Goal: Transaction & Acquisition: Purchase product/service

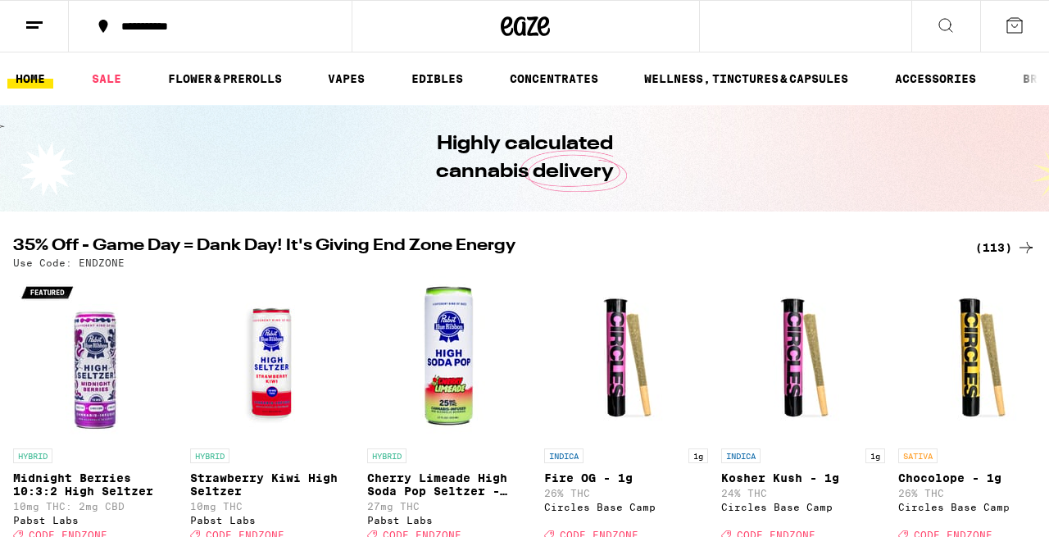
click at [207, 23] on div "**********" at bounding box center [220, 25] width 214 height 11
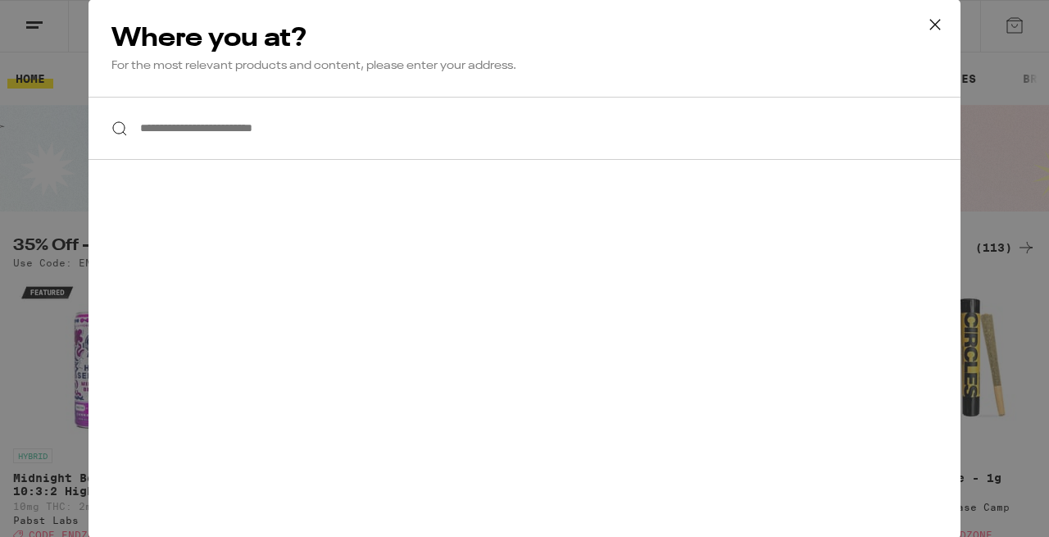
click at [183, 136] on input "**********" at bounding box center [525, 128] width 872 height 63
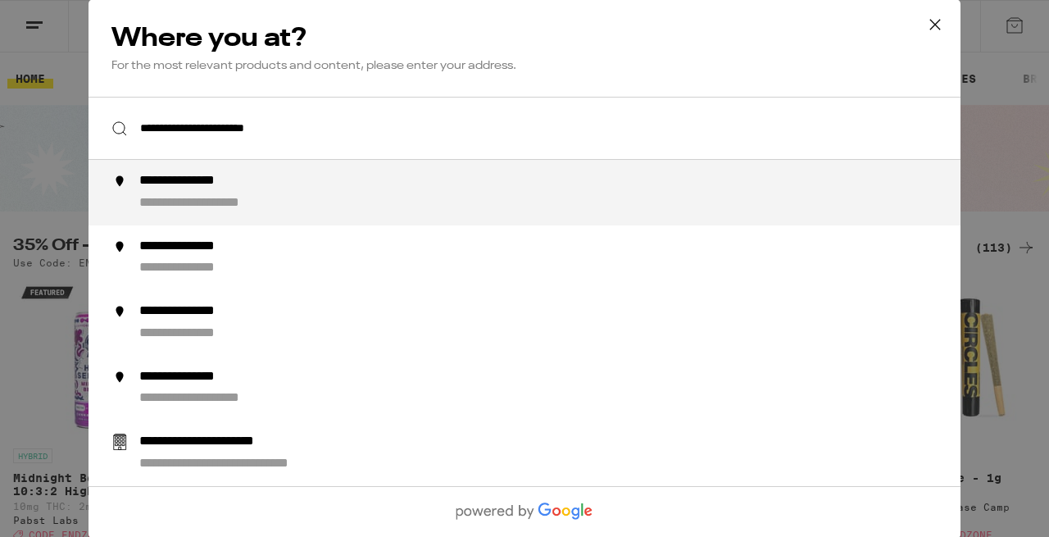
click at [216, 210] on div "**********" at bounding box center [224, 202] width 170 height 17
type input "**********"
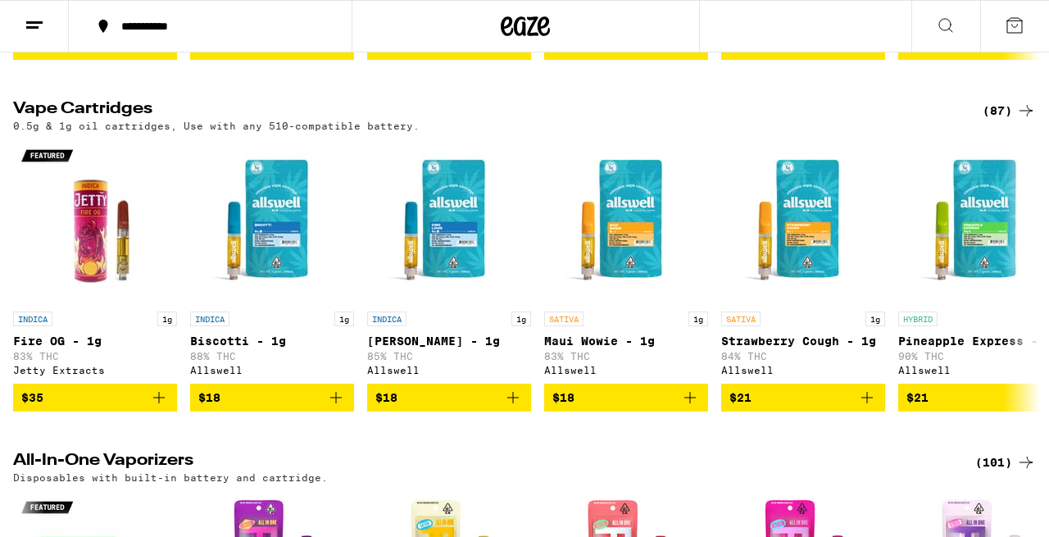
scroll to position [2115, 0]
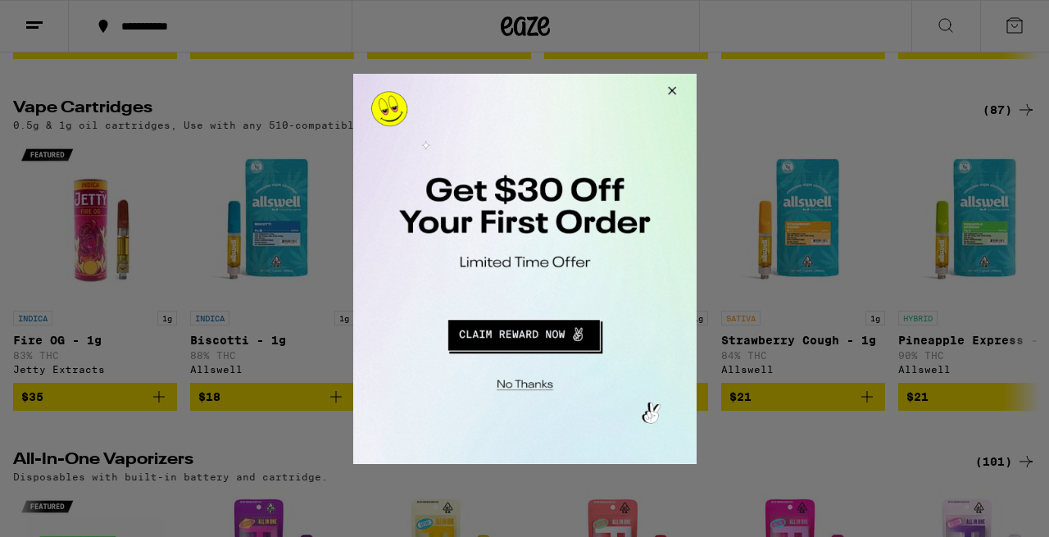
click at [671, 90] on button "Close Modal" at bounding box center [669, 92] width 44 height 39
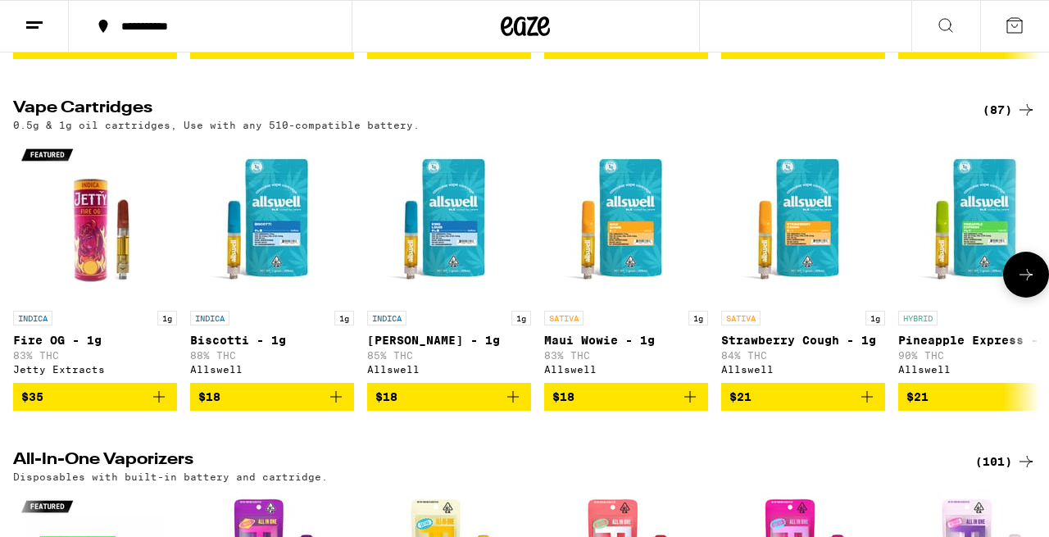
click at [508, 407] on icon "Add to bag" at bounding box center [513, 397] width 20 height 20
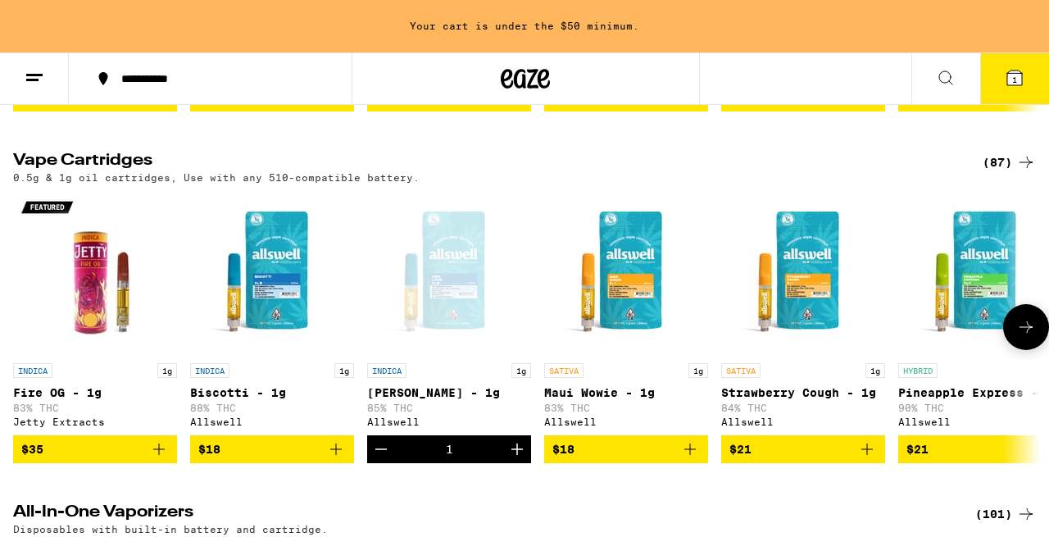
scroll to position [2168, 0]
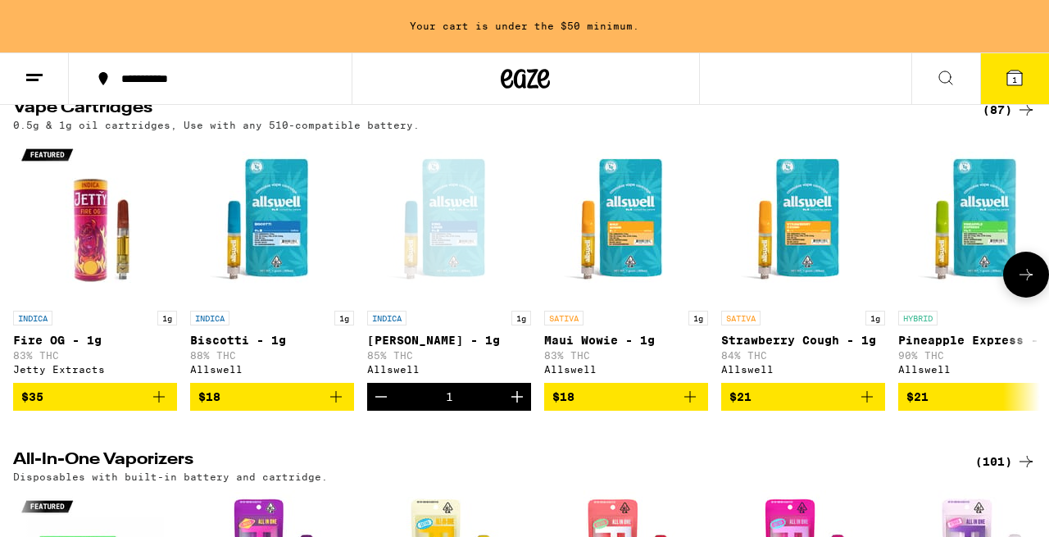
click at [1030, 284] on icon at bounding box center [1026, 275] width 20 height 20
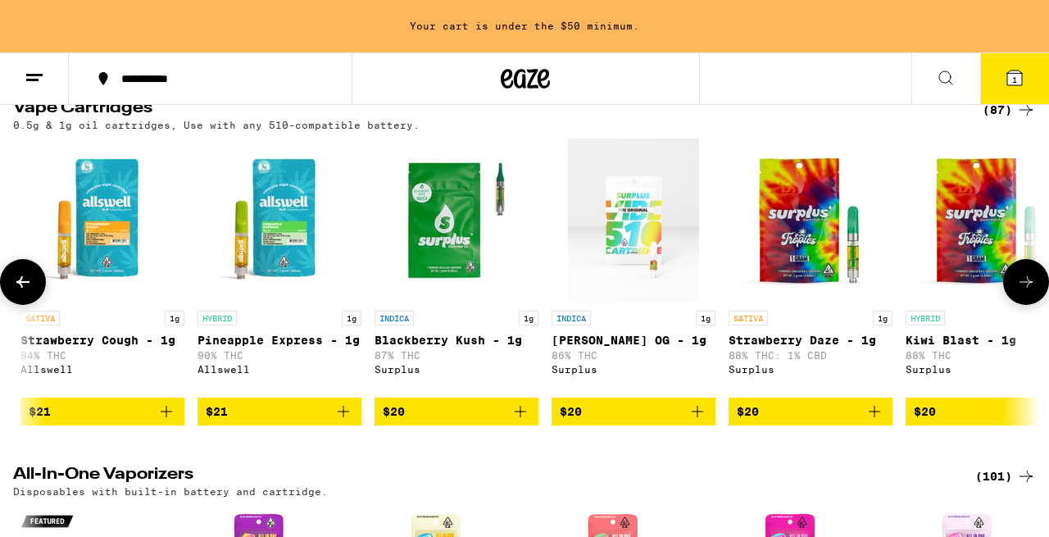
scroll to position [0, 844]
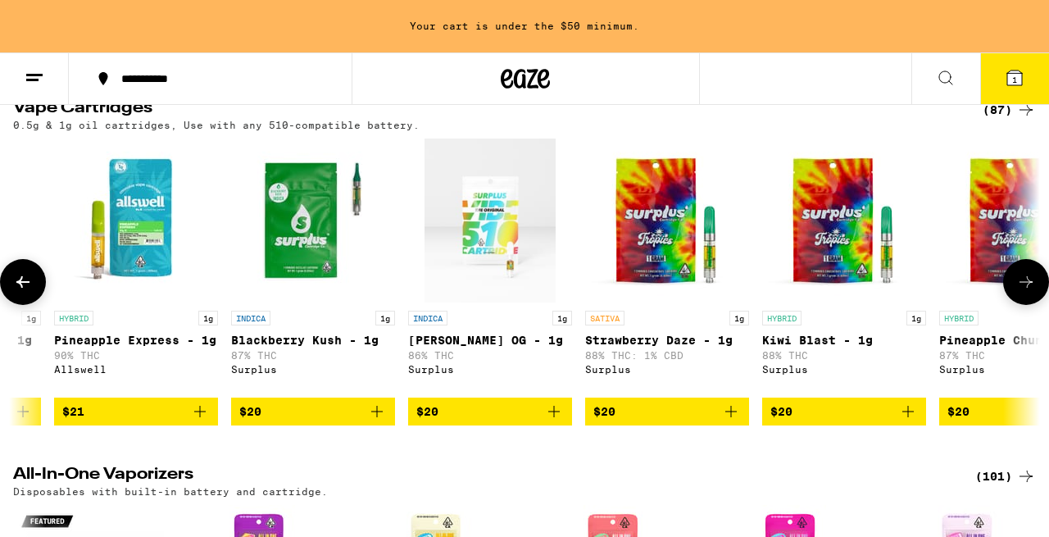
click at [1026, 305] on button at bounding box center [1026, 282] width 46 height 46
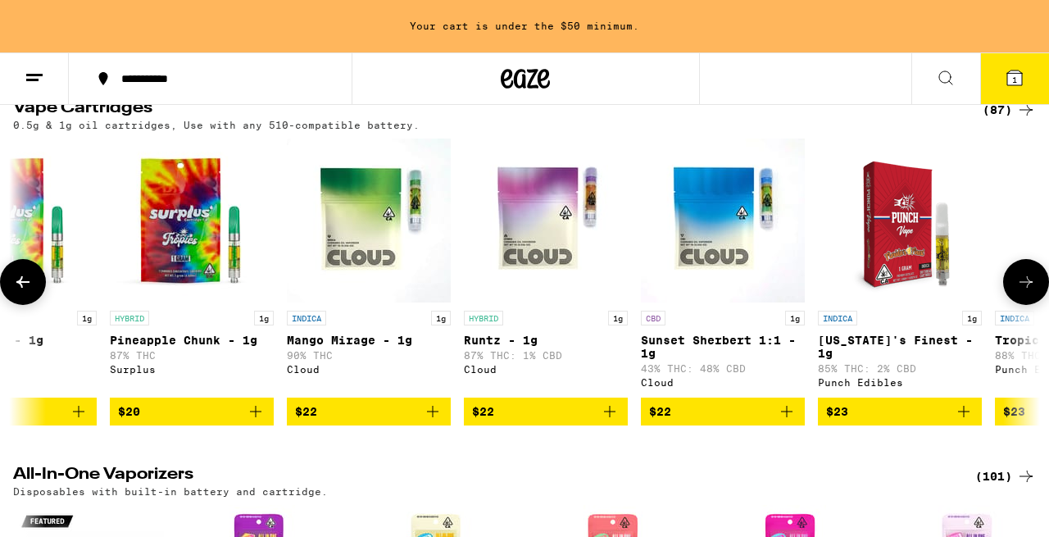
scroll to position [0, 1688]
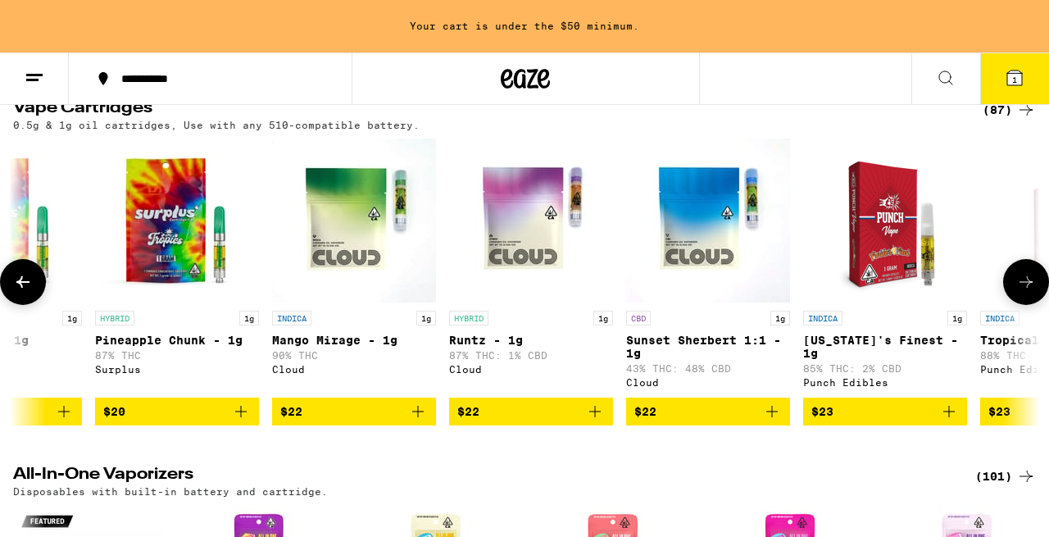
click at [1023, 292] on icon at bounding box center [1026, 282] width 20 height 20
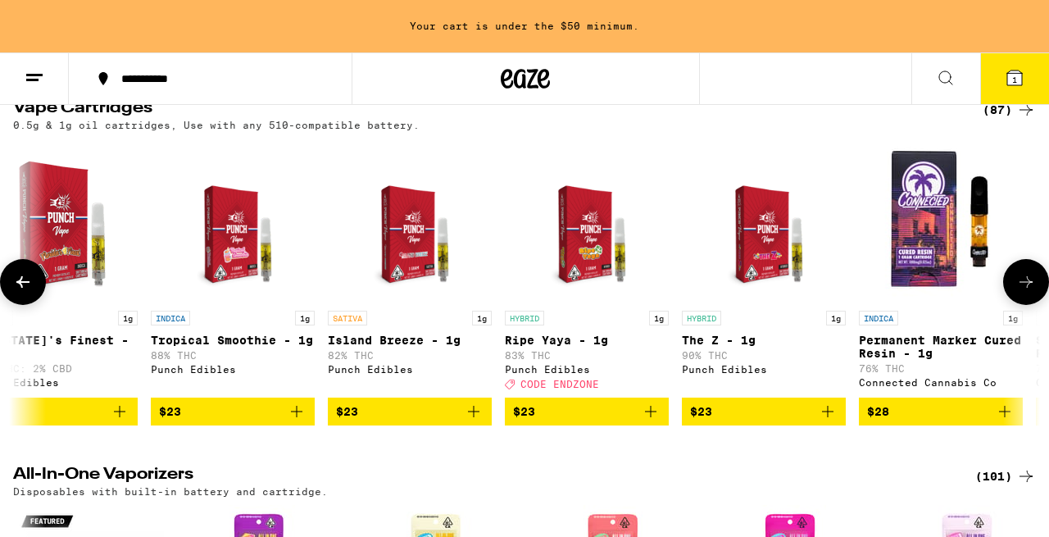
scroll to position [0, 2533]
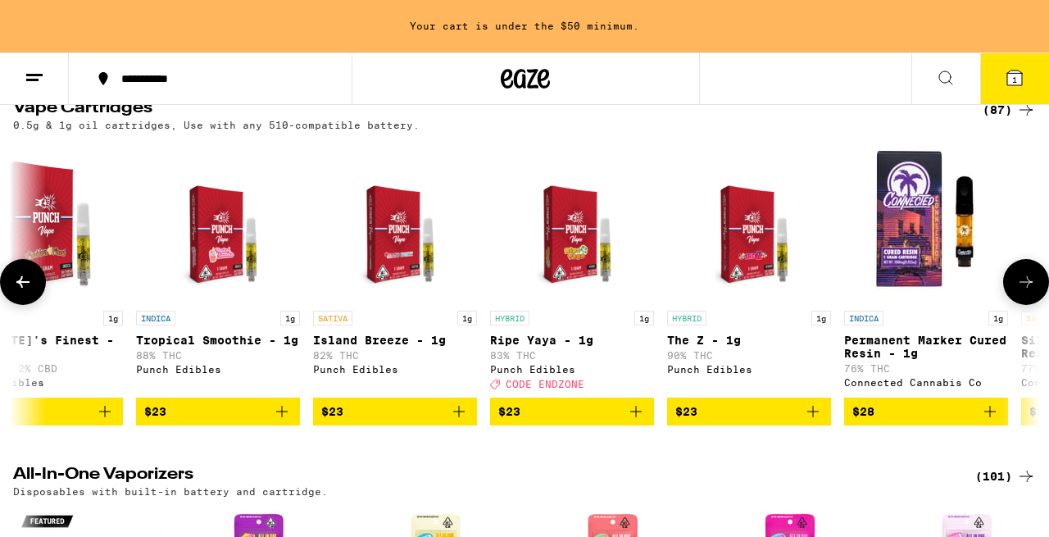
click at [1023, 292] on icon at bounding box center [1026, 282] width 20 height 20
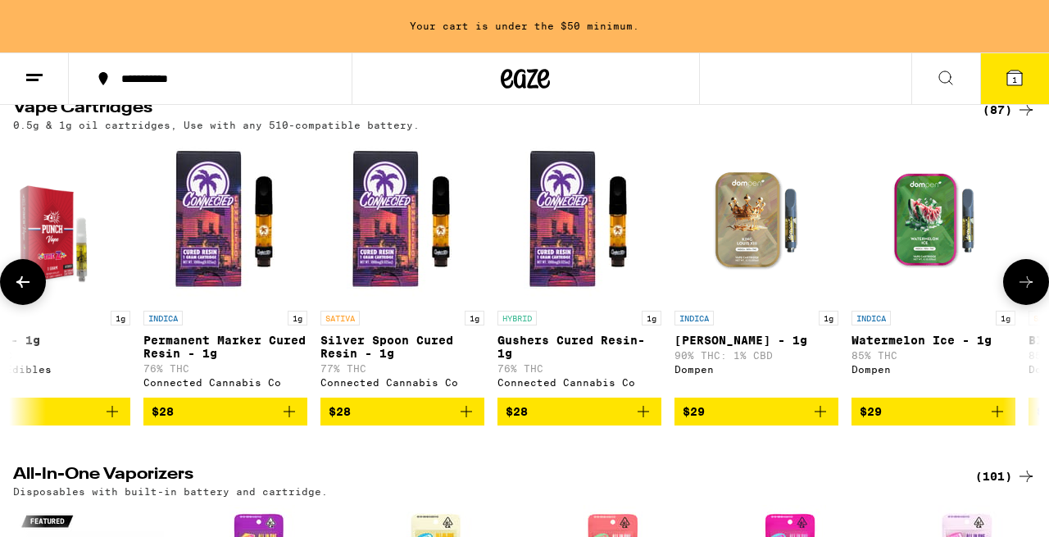
scroll to position [0, 3377]
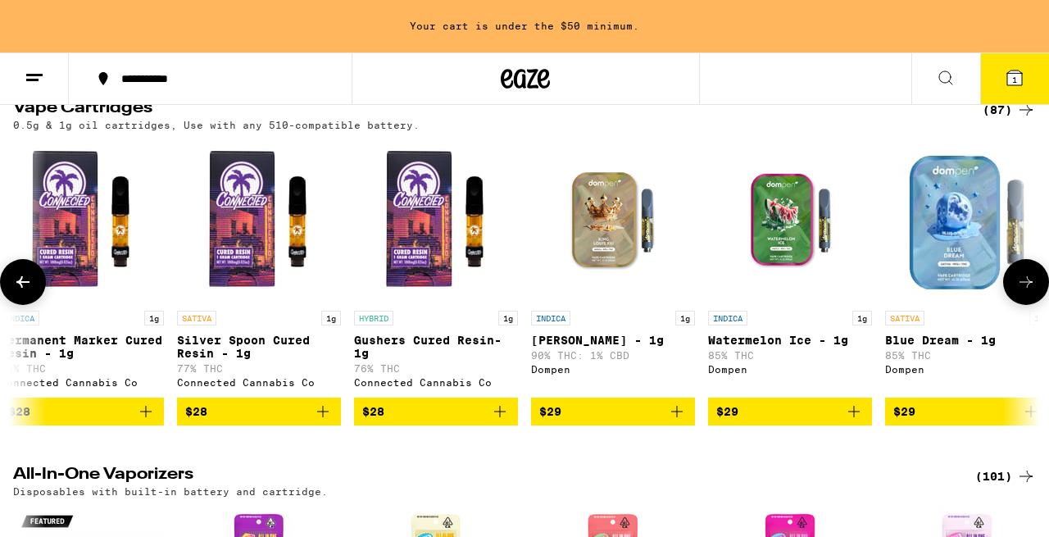
click at [1022, 292] on icon at bounding box center [1026, 282] width 20 height 20
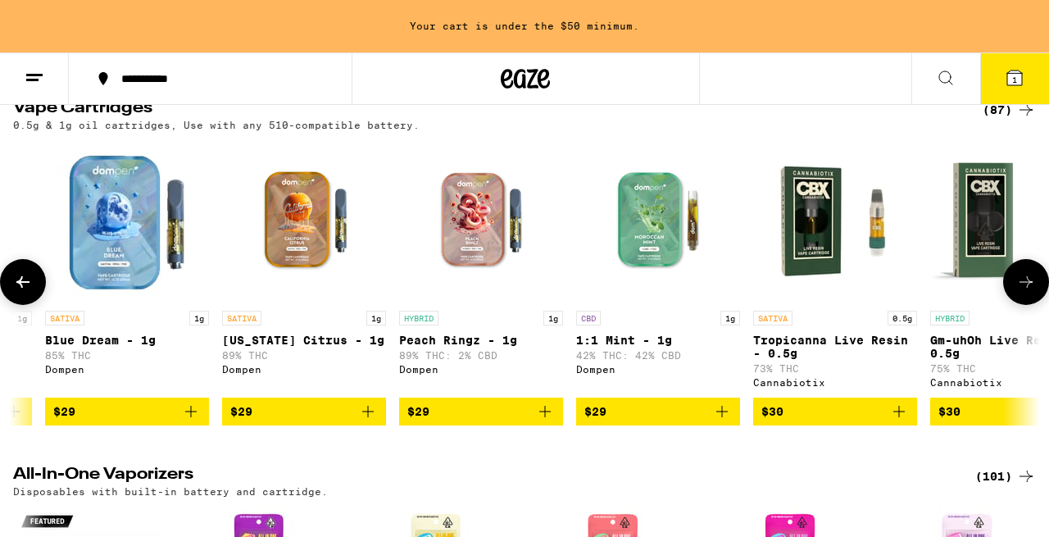
scroll to position [0, 4221]
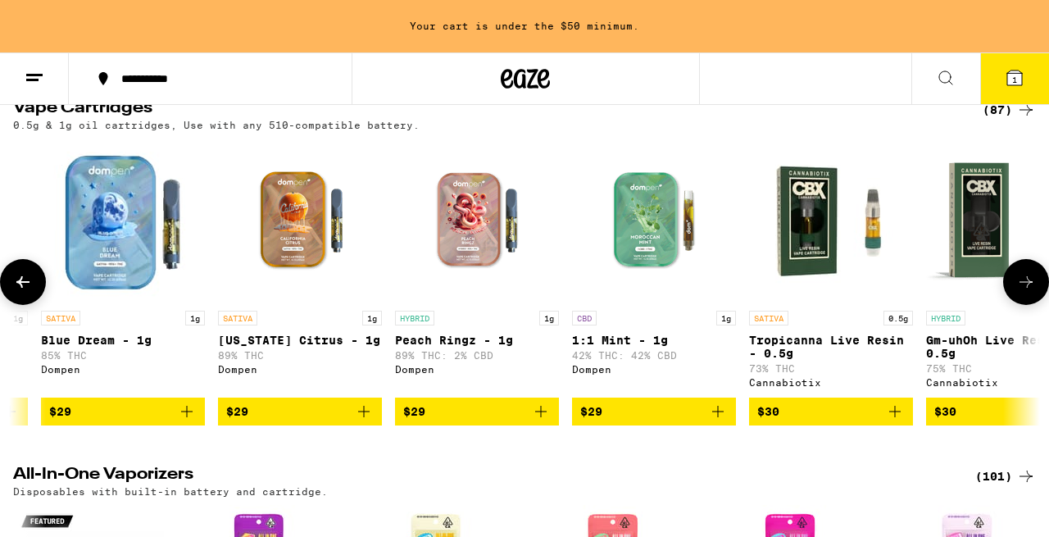
click at [1022, 292] on icon at bounding box center [1026, 282] width 20 height 20
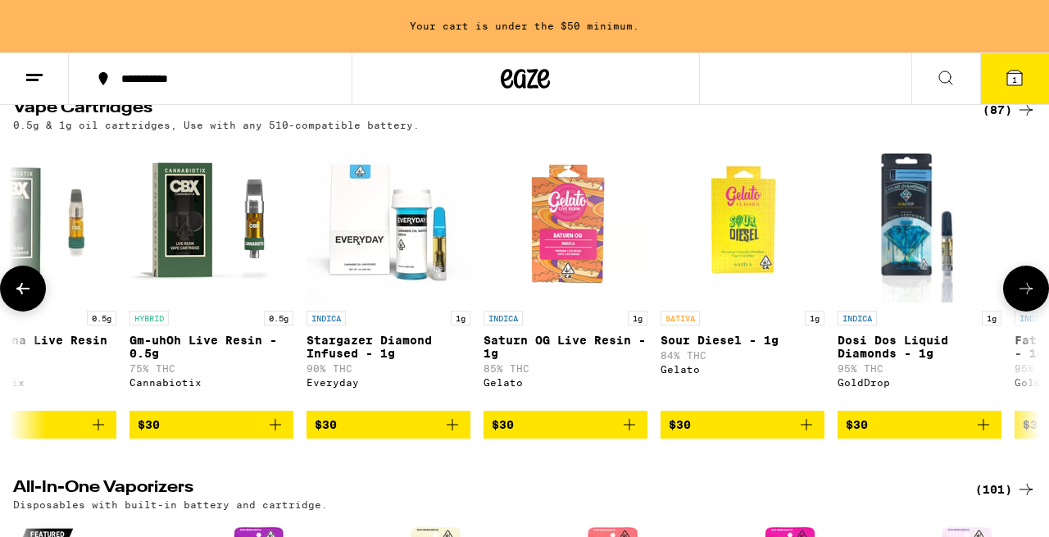
scroll to position [0, 5065]
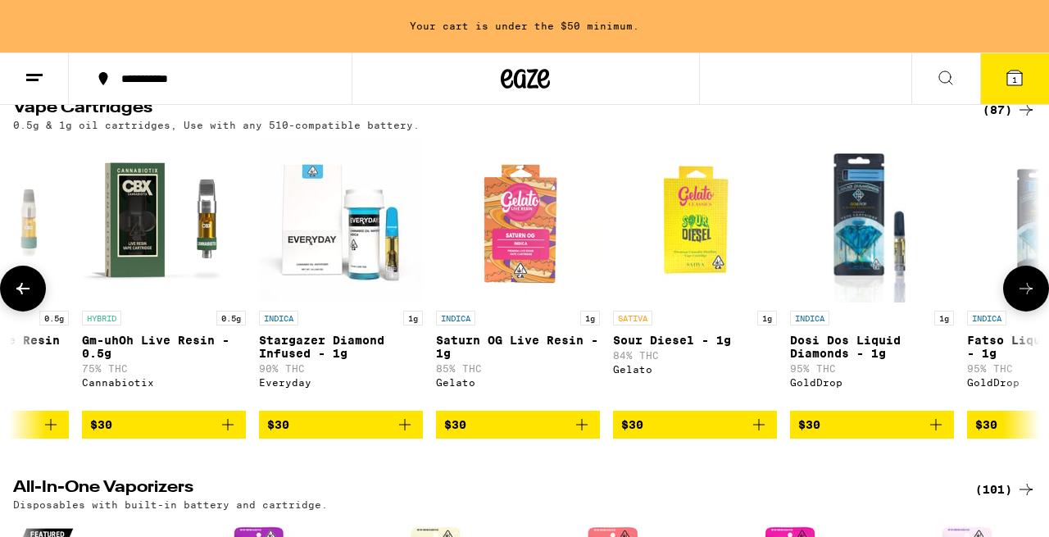
click at [1022, 298] on icon at bounding box center [1026, 289] width 20 height 20
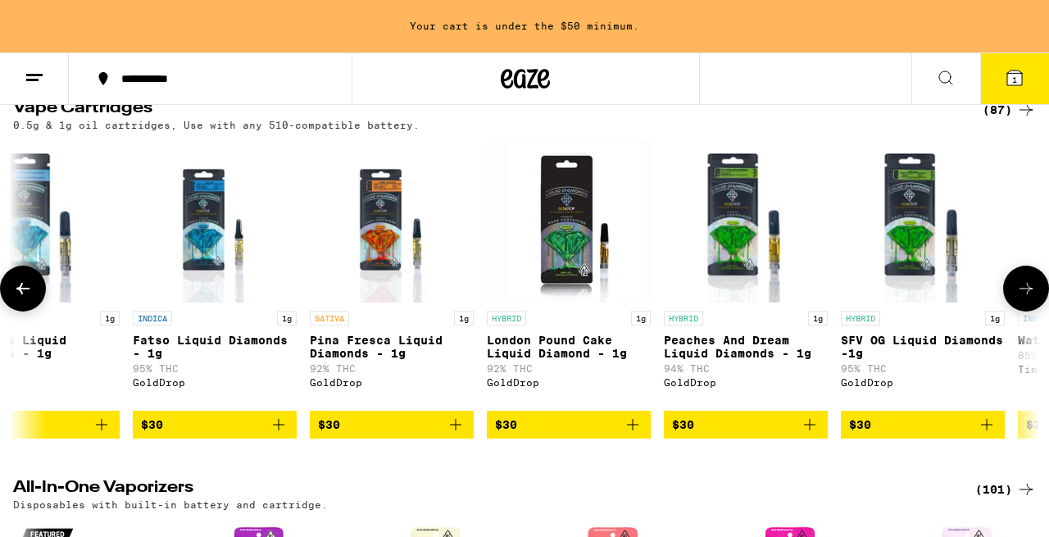
scroll to position [0, 5910]
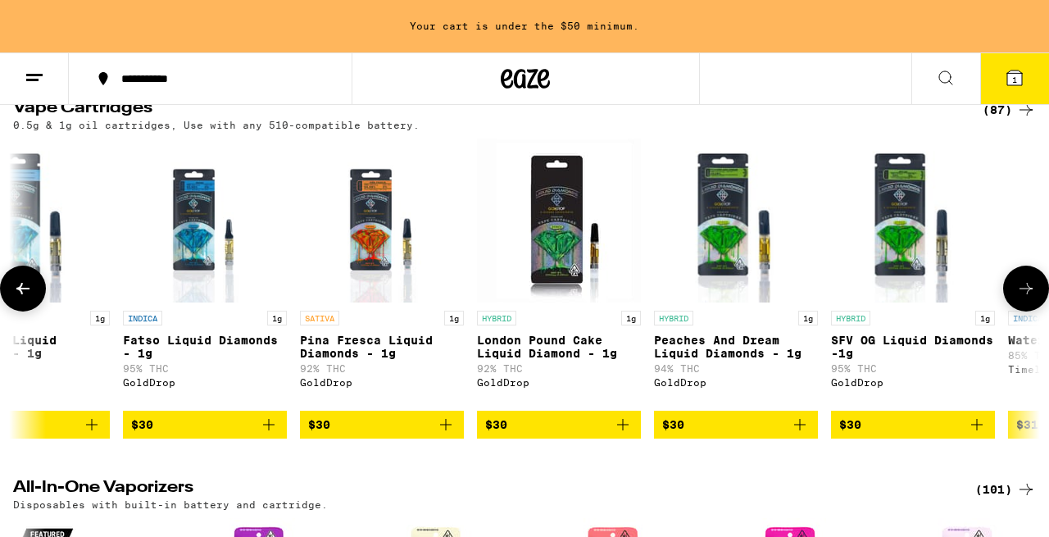
click at [1022, 298] on icon at bounding box center [1026, 289] width 20 height 20
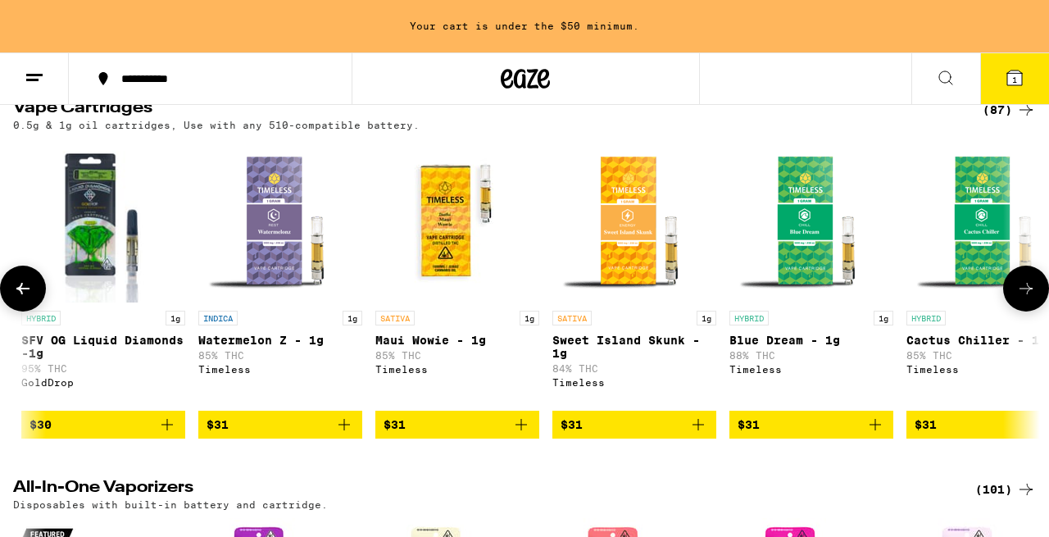
scroll to position [0, 6754]
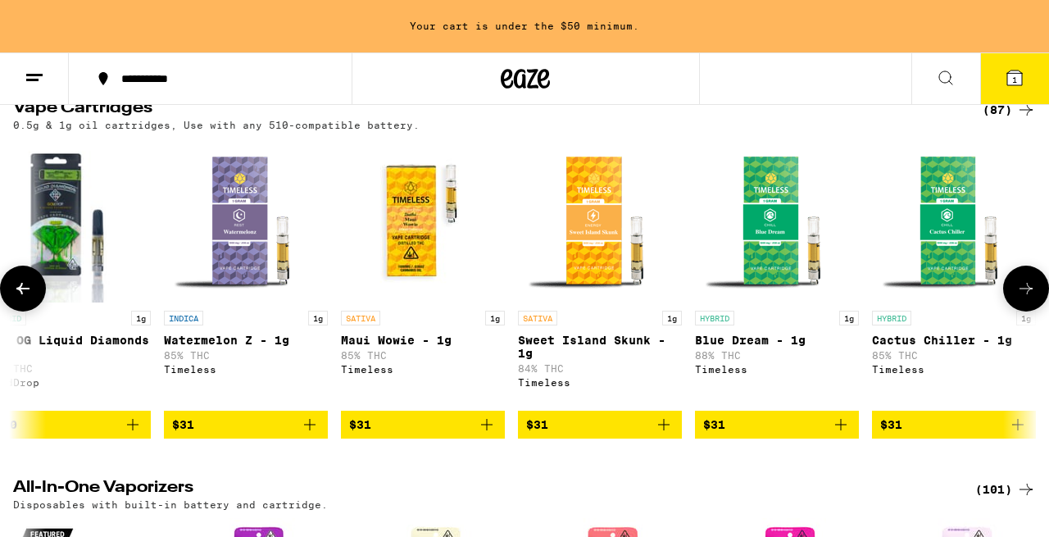
click at [1022, 298] on icon at bounding box center [1026, 289] width 20 height 20
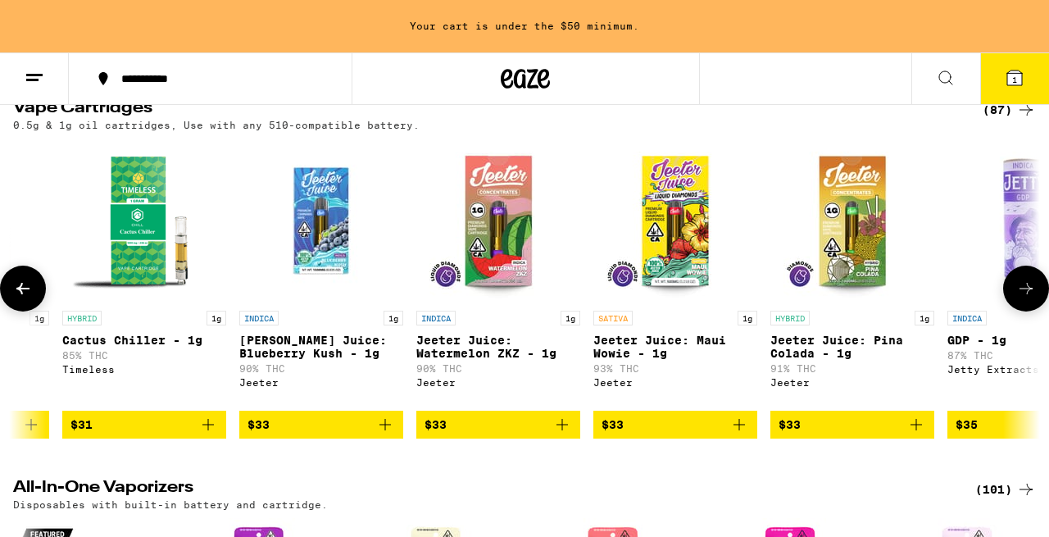
scroll to position [0, 7598]
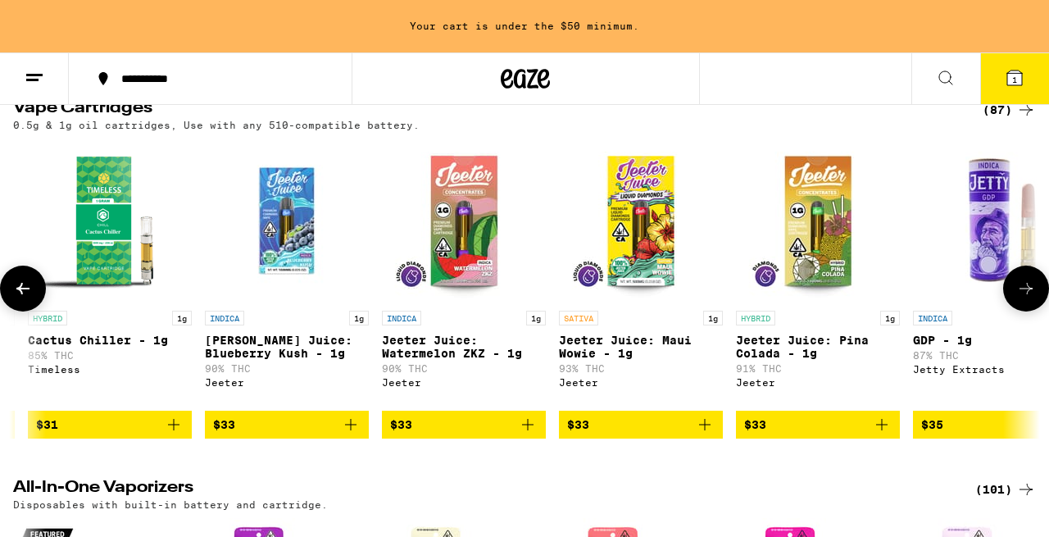
click at [1022, 298] on icon at bounding box center [1026, 289] width 20 height 20
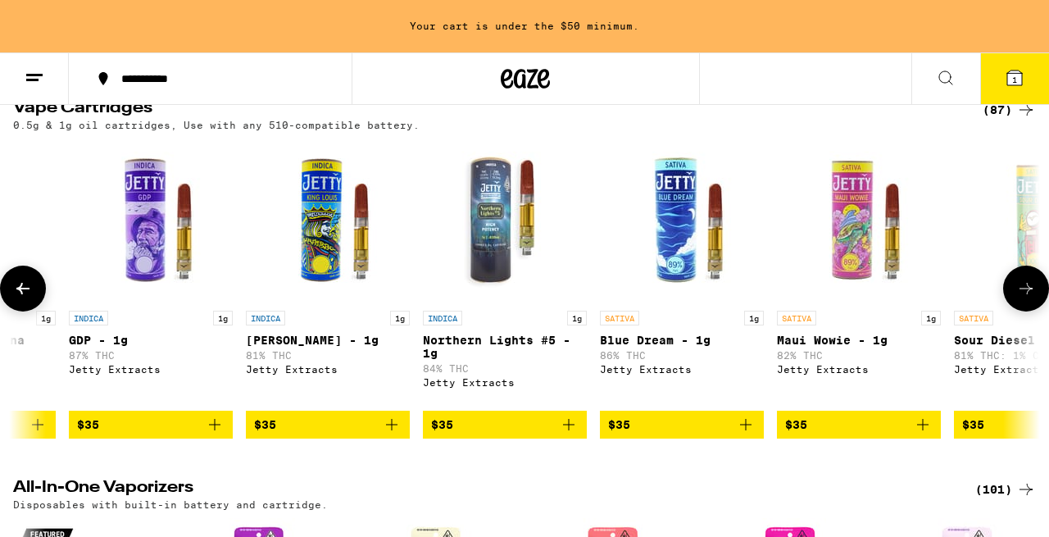
click at [1022, 298] on icon at bounding box center [1026, 289] width 20 height 20
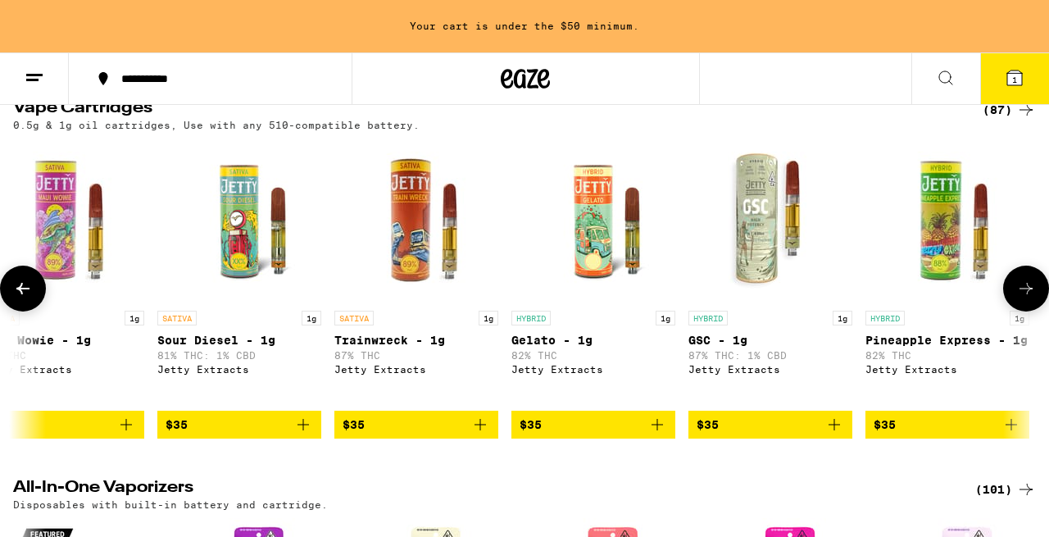
scroll to position [0, 9286]
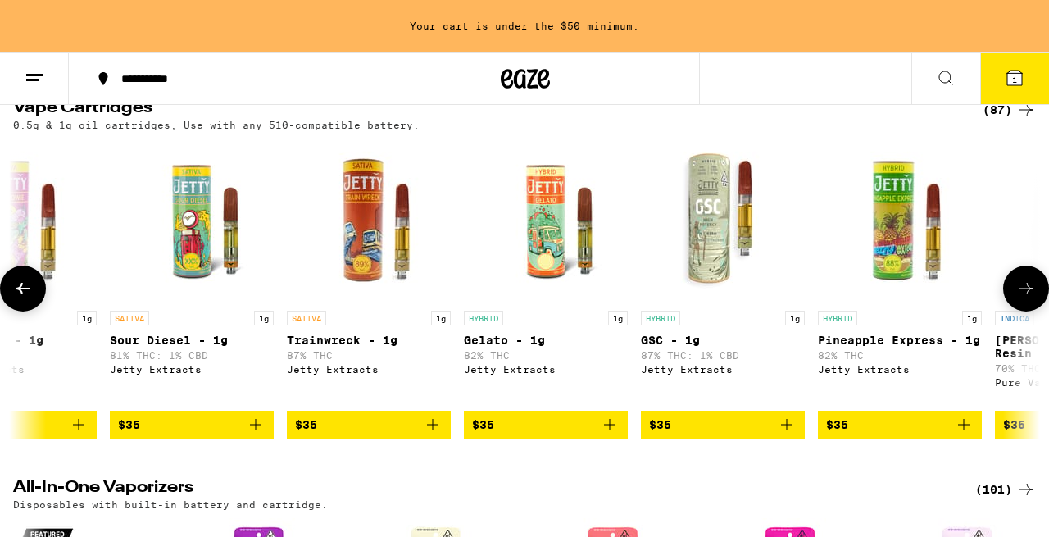
click at [1022, 298] on icon at bounding box center [1026, 289] width 20 height 20
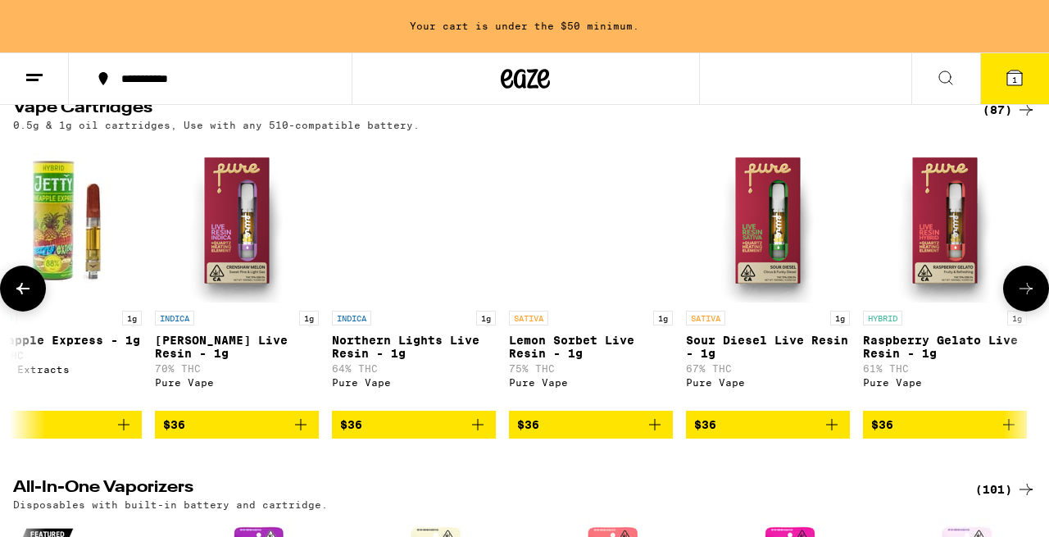
scroll to position [0, 10131]
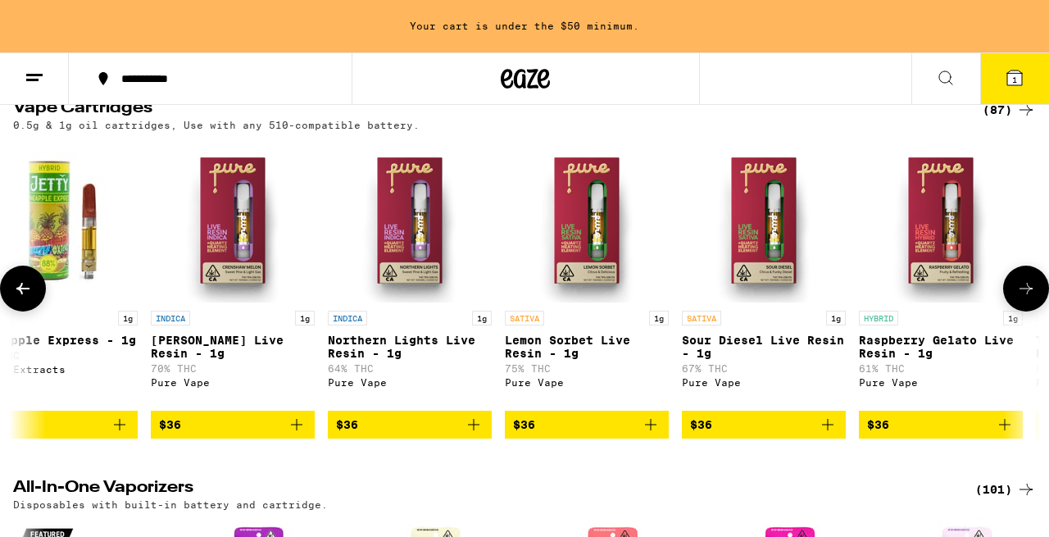
click at [1026, 294] on icon at bounding box center [1026, 288] width 13 height 11
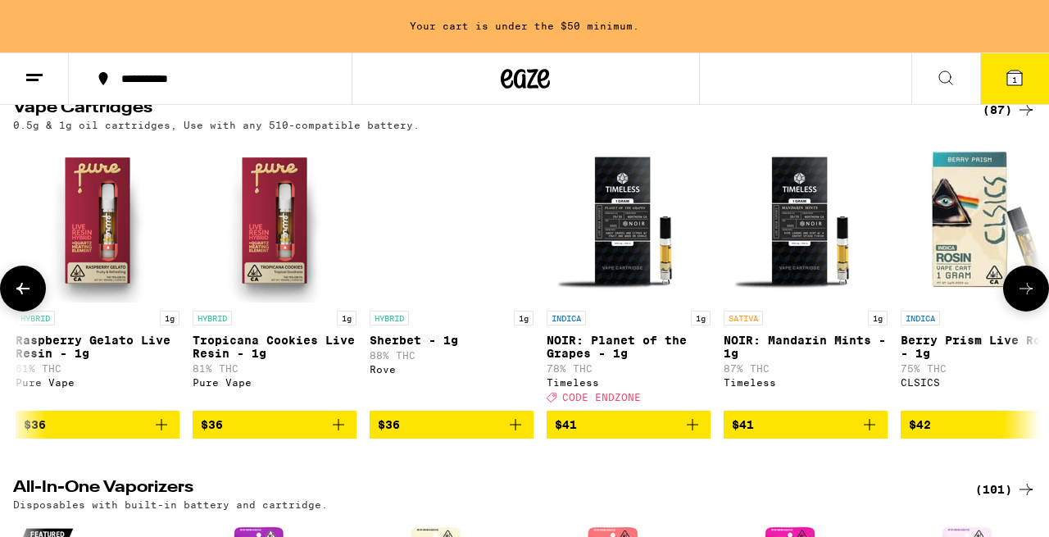
scroll to position [0, 10975]
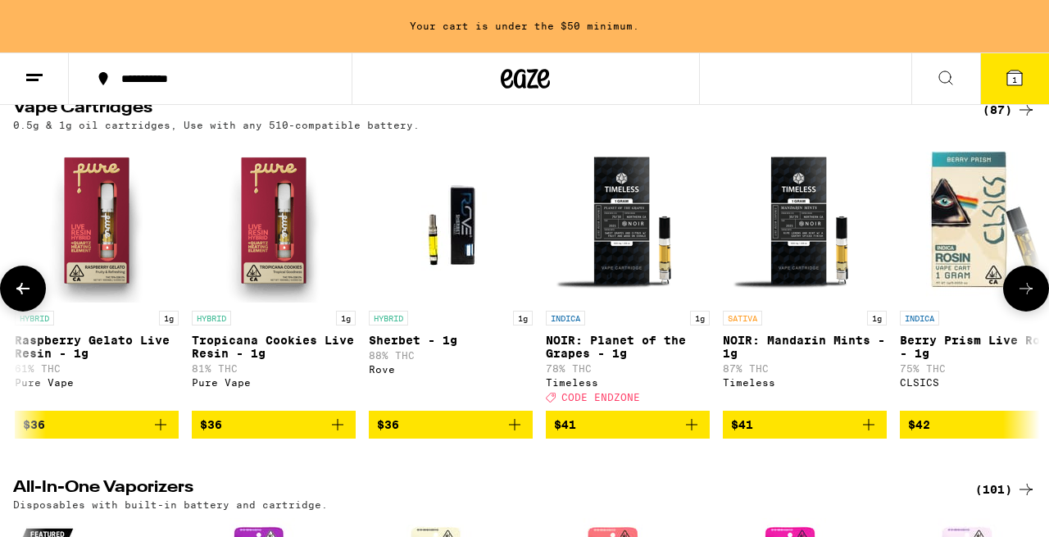
click at [1026, 294] on icon at bounding box center [1026, 288] width 13 height 11
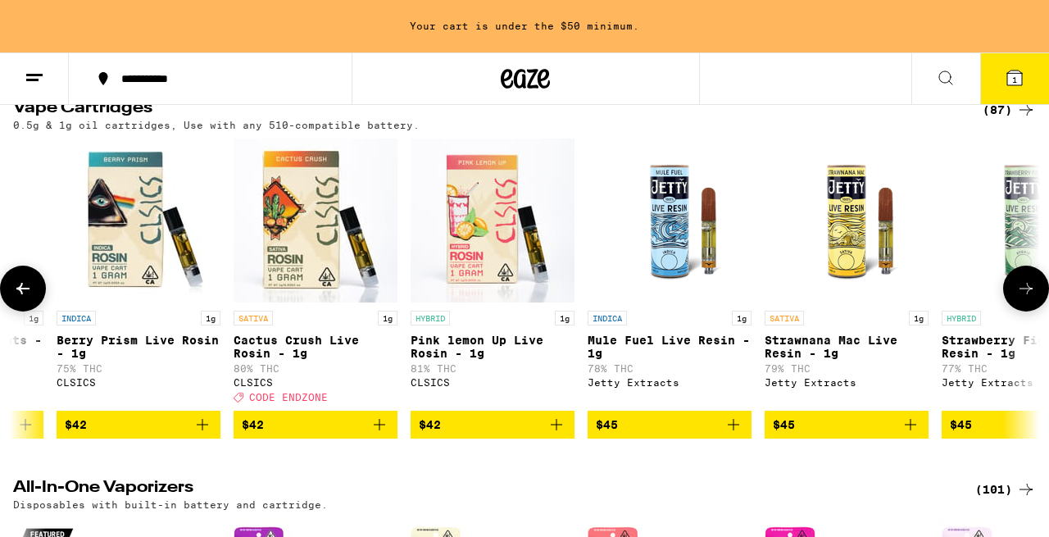
scroll to position [0, 11819]
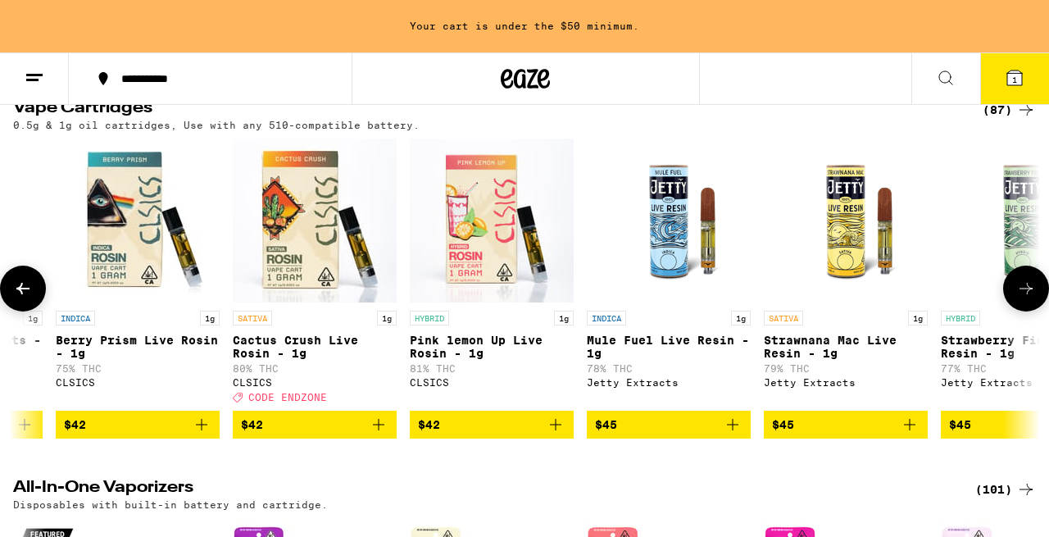
click at [1026, 294] on icon at bounding box center [1026, 288] width 13 height 11
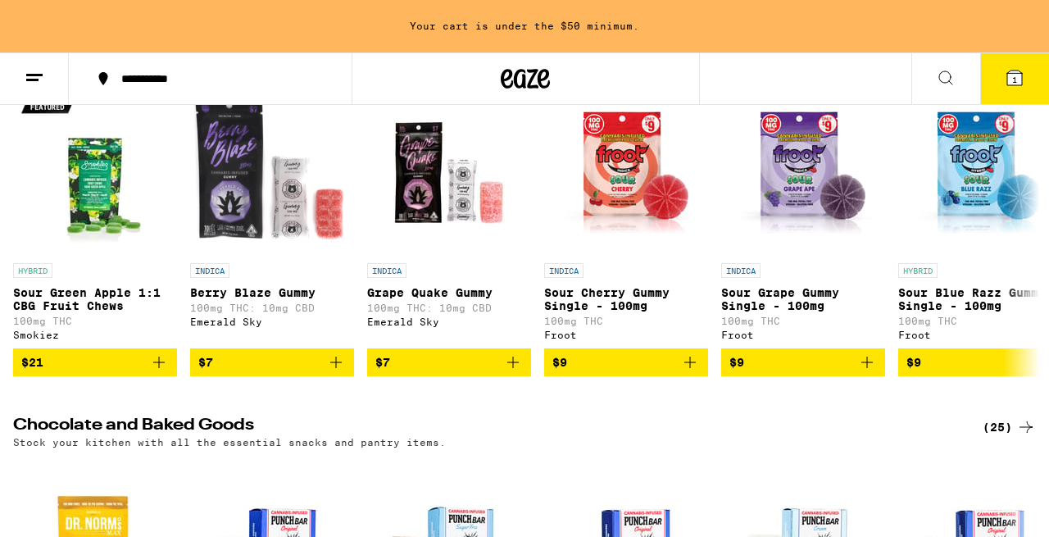
scroll to position [4440, 0]
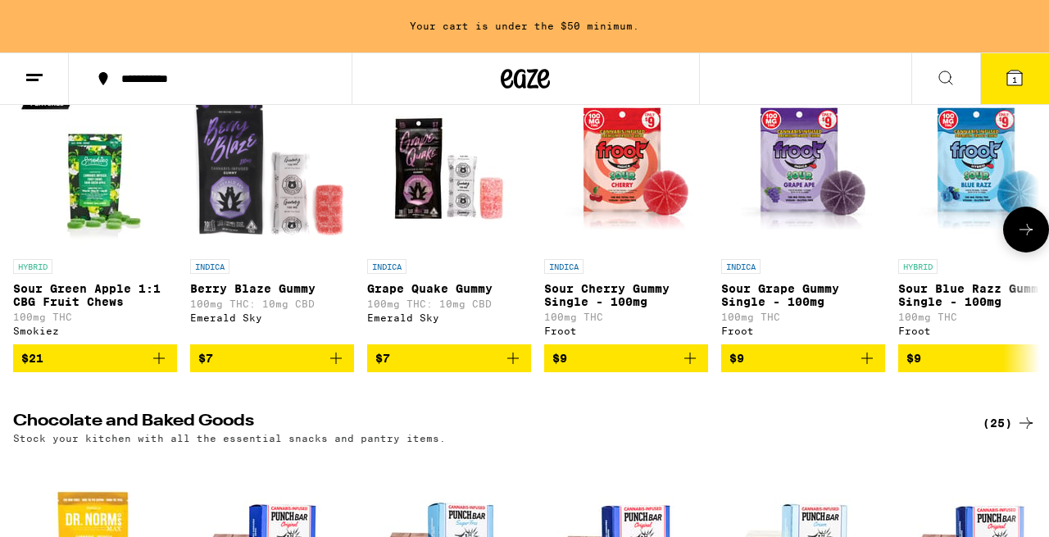
click at [1028, 239] on icon at bounding box center [1026, 230] width 20 height 20
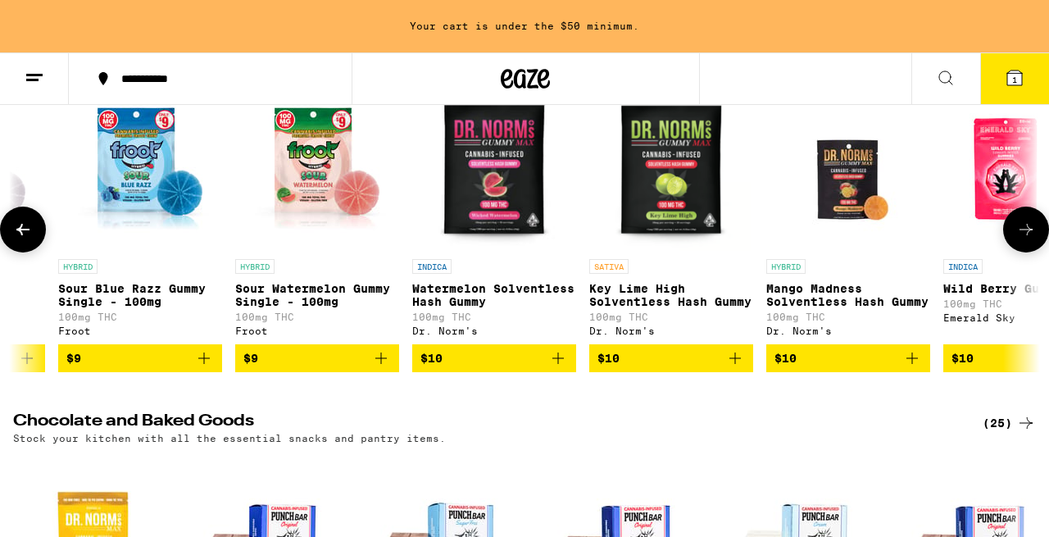
scroll to position [0, 844]
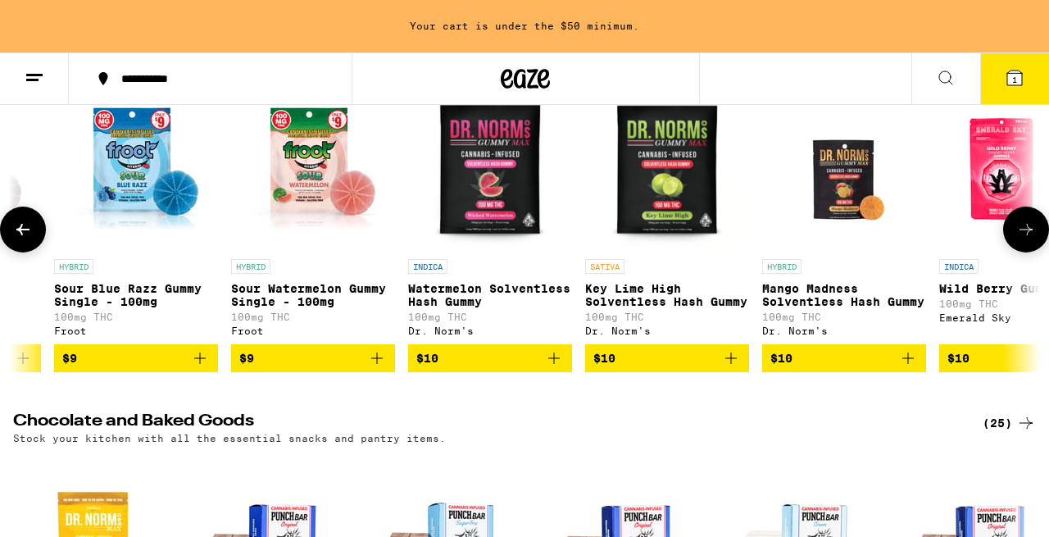
click at [1024, 239] on icon at bounding box center [1026, 230] width 20 height 20
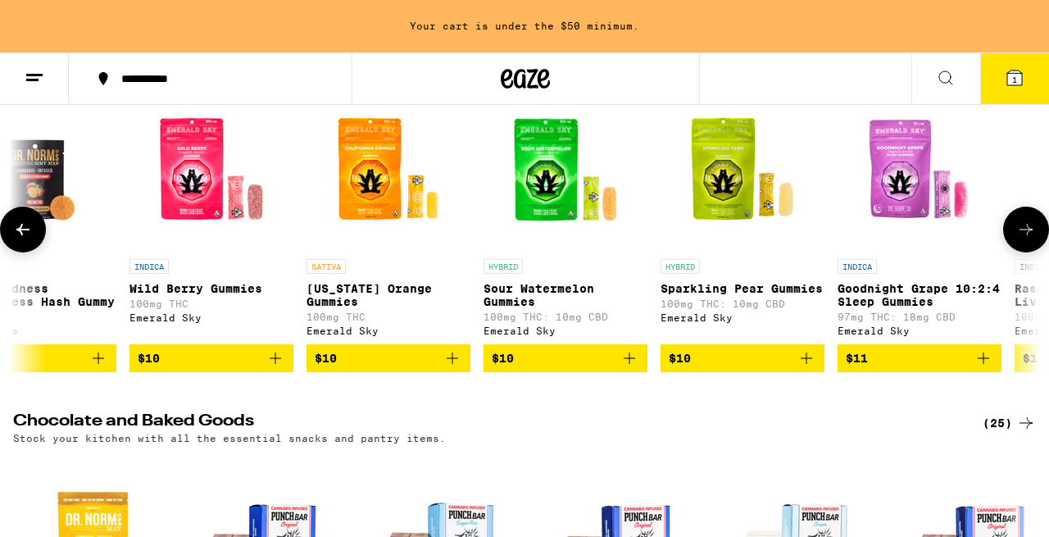
scroll to position [0, 1688]
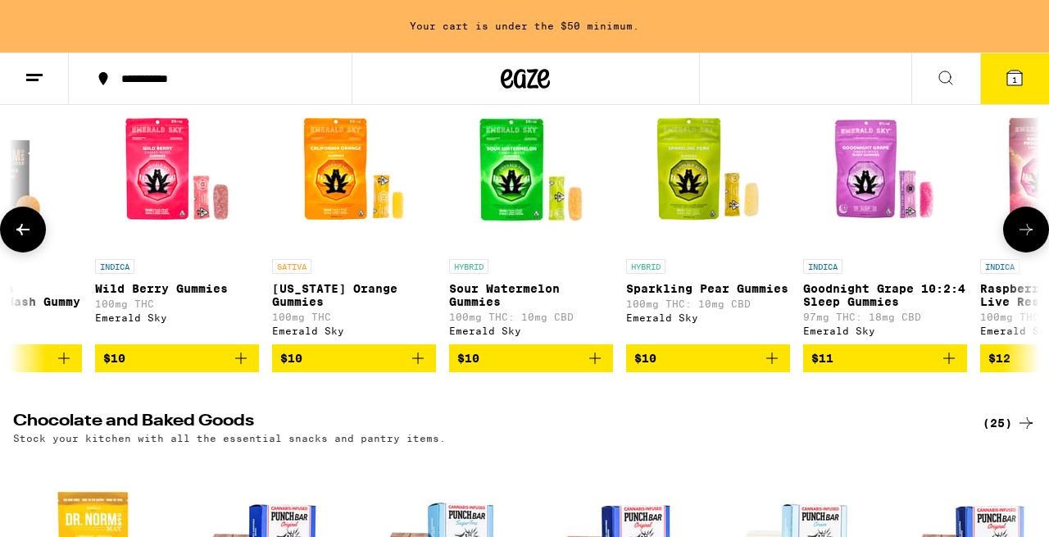
click at [1025, 239] on icon at bounding box center [1026, 230] width 20 height 20
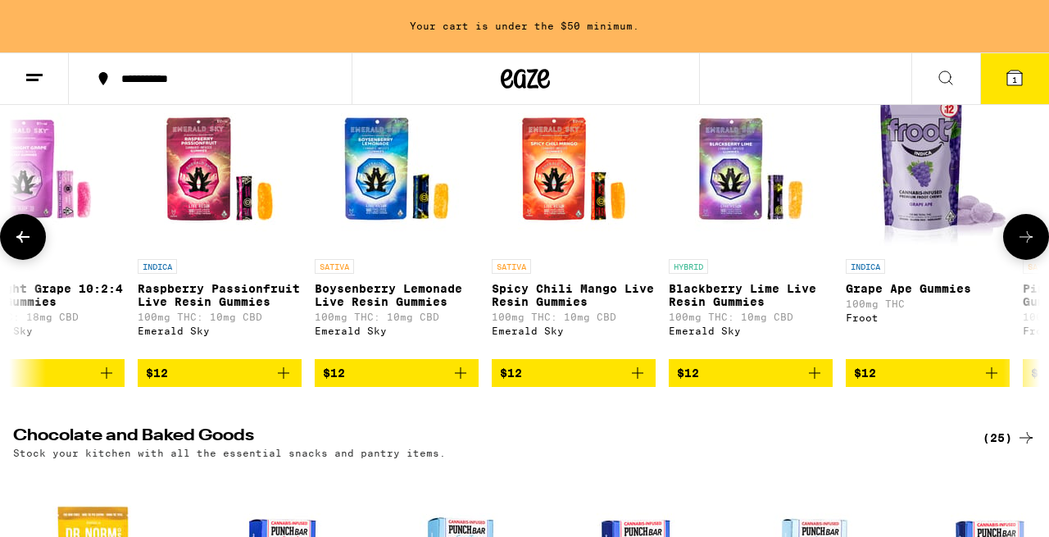
scroll to position [0, 2533]
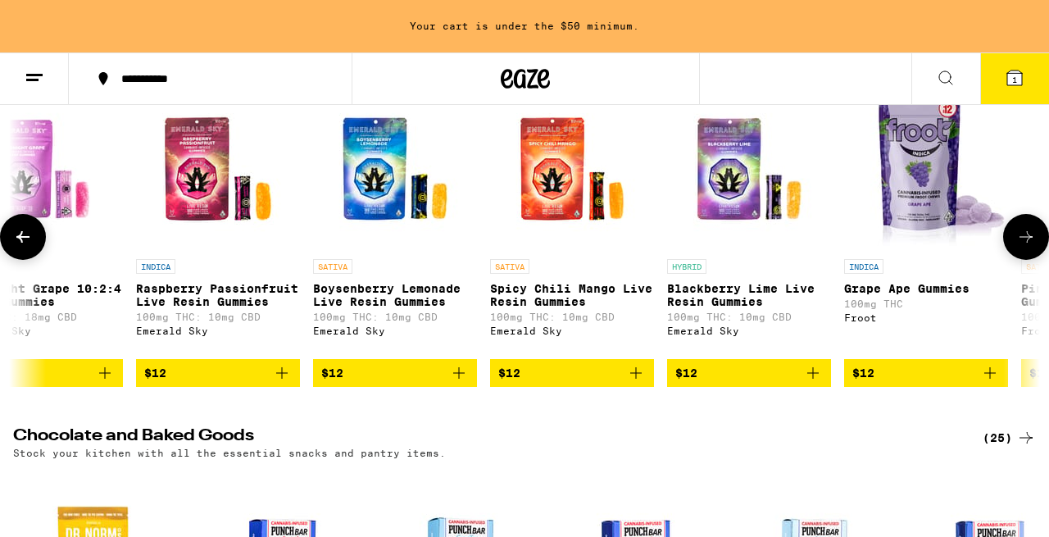
click at [1025, 247] on icon at bounding box center [1026, 237] width 20 height 20
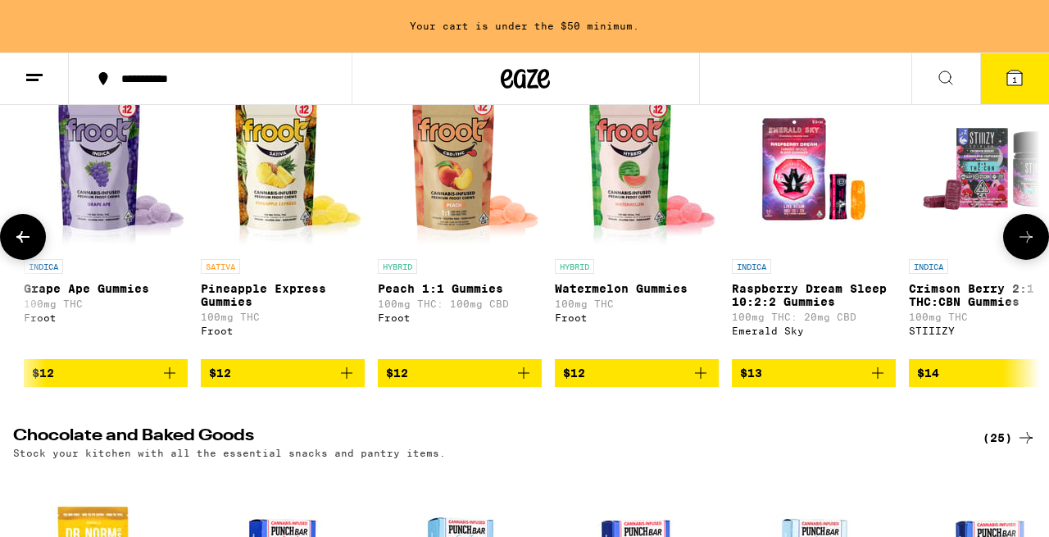
scroll to position [0, 3377]
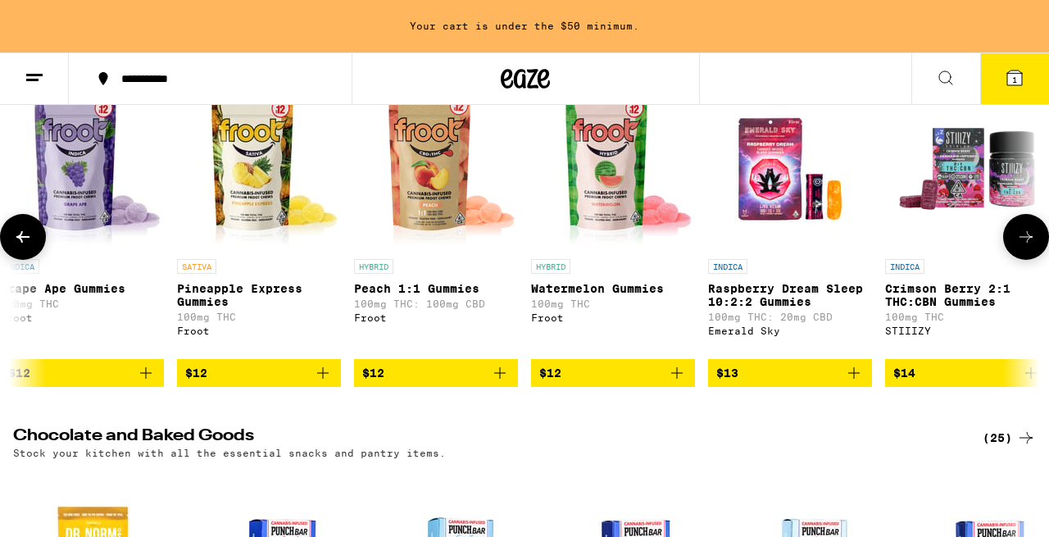
click at [1023, 243] on icon at bounding box center [1026, 236] width 13 height 11
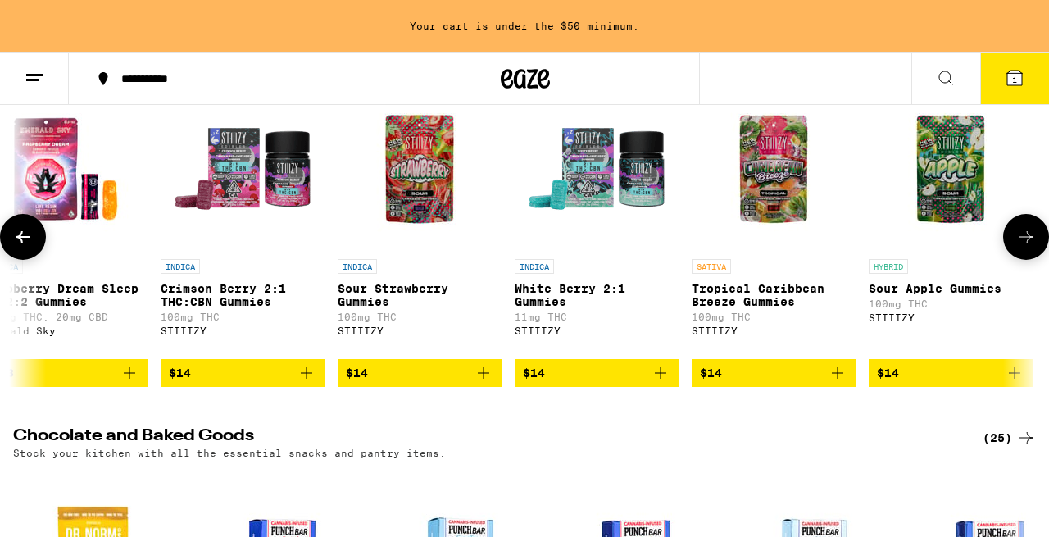
scroll to position [0, 4221]
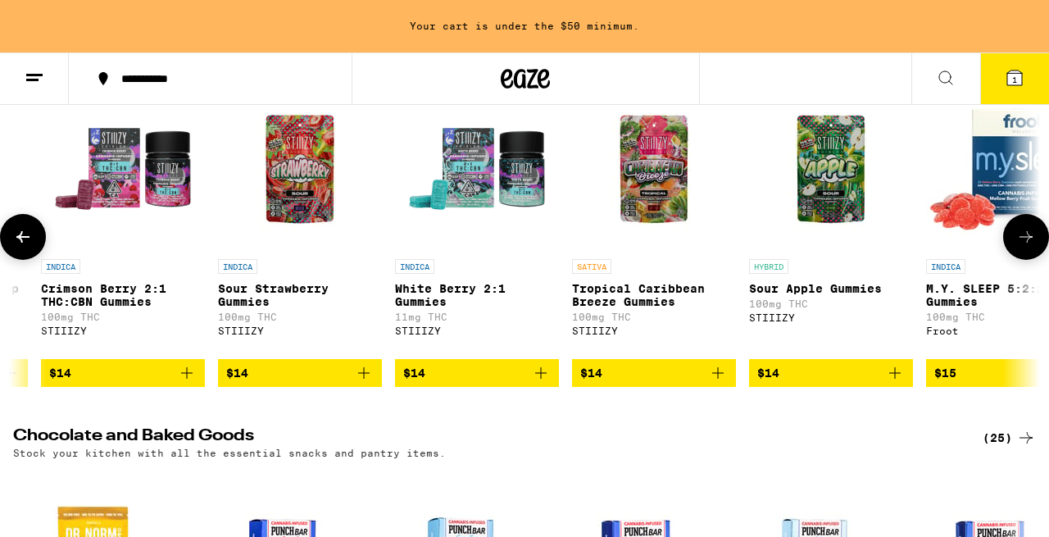
click at [1023, 243] on icon at bounding box center [1026, 236] width 13 height 11
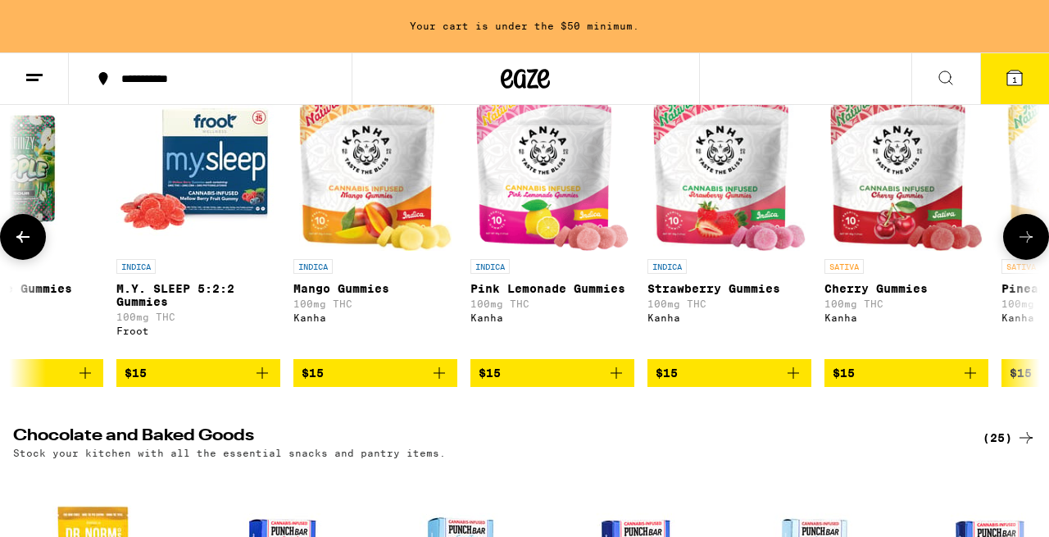
scroll to position [0, 5065]
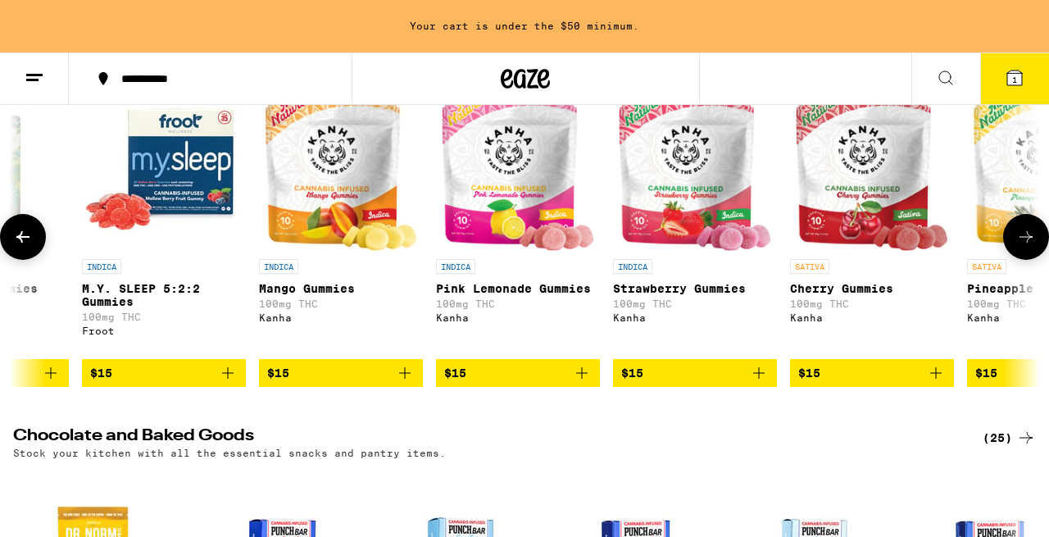
click at [1023, 243] on icon at bounding box center [1026, 236] width 13 height 11
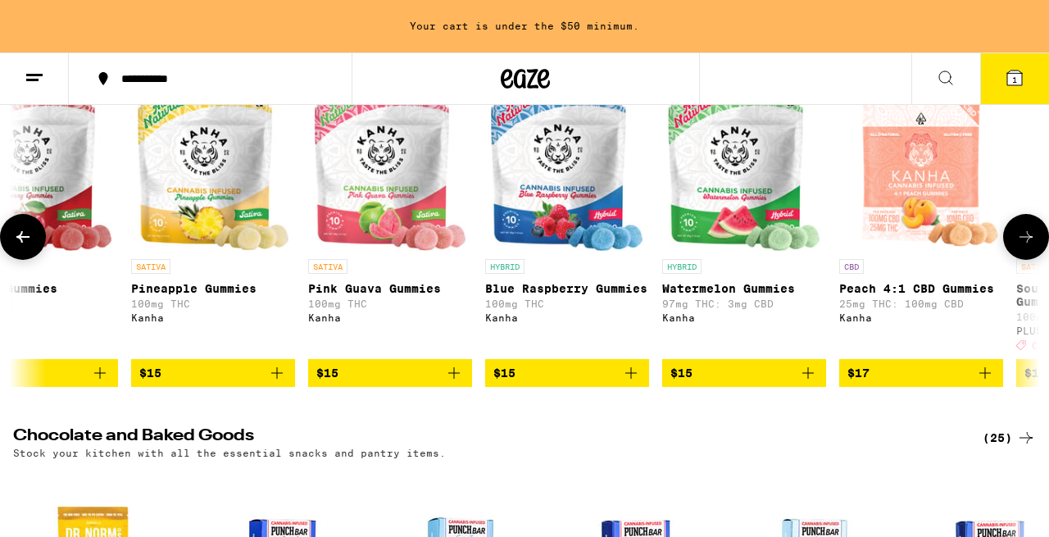
scroll to position [0, 5910]
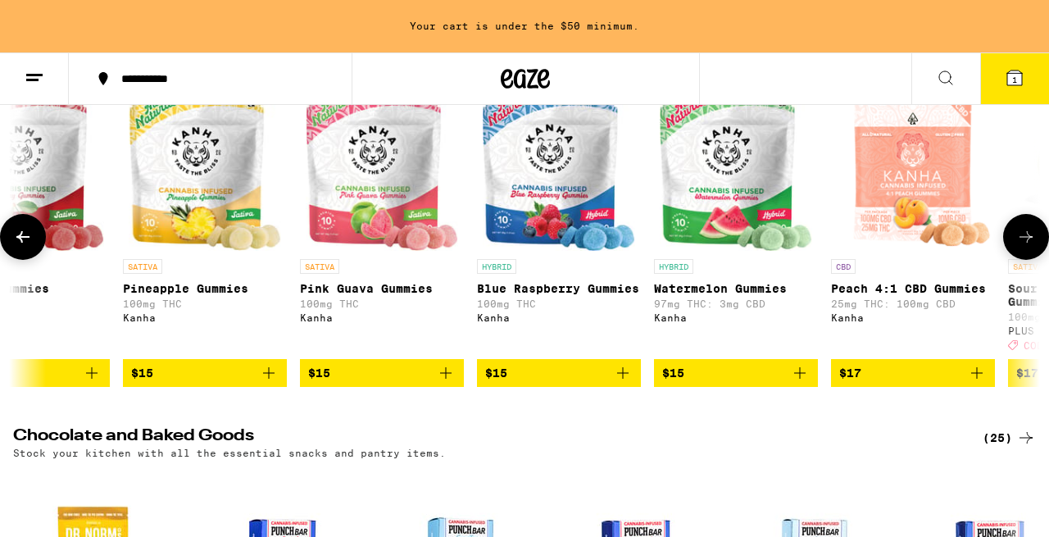
click at [1023, 247] on icon at bounding box center [1026, 237] width 20 height 20
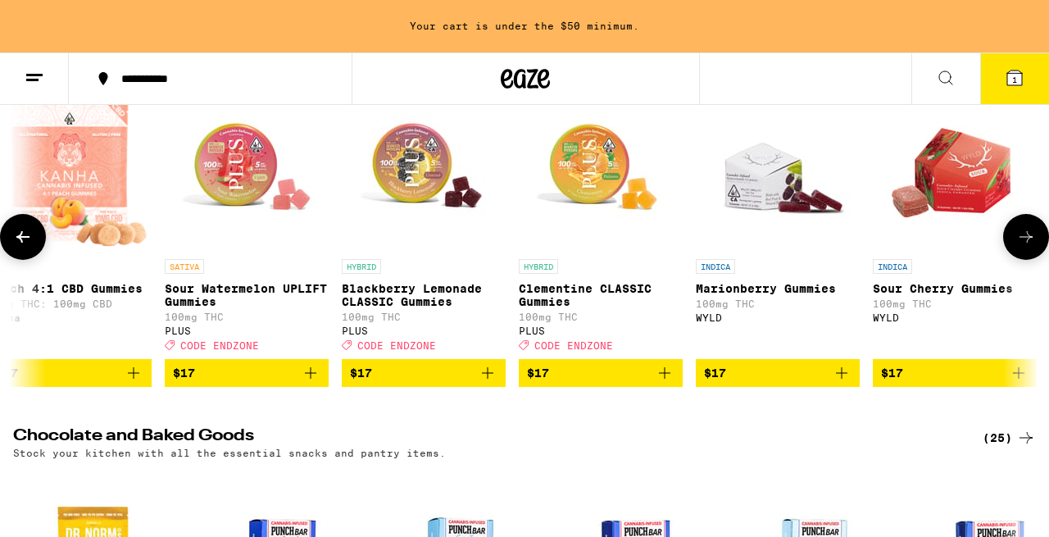
scroll to position [0, 6754]
click at [1022, 247] on icon at bounding box center [1026, 237] width 20 height 20
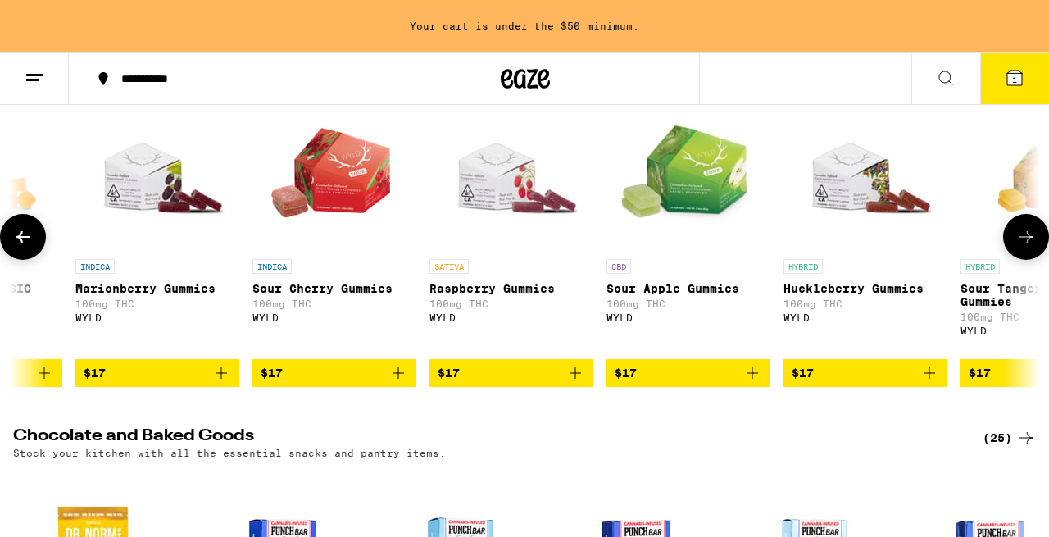
scroll to position [0, 7598]
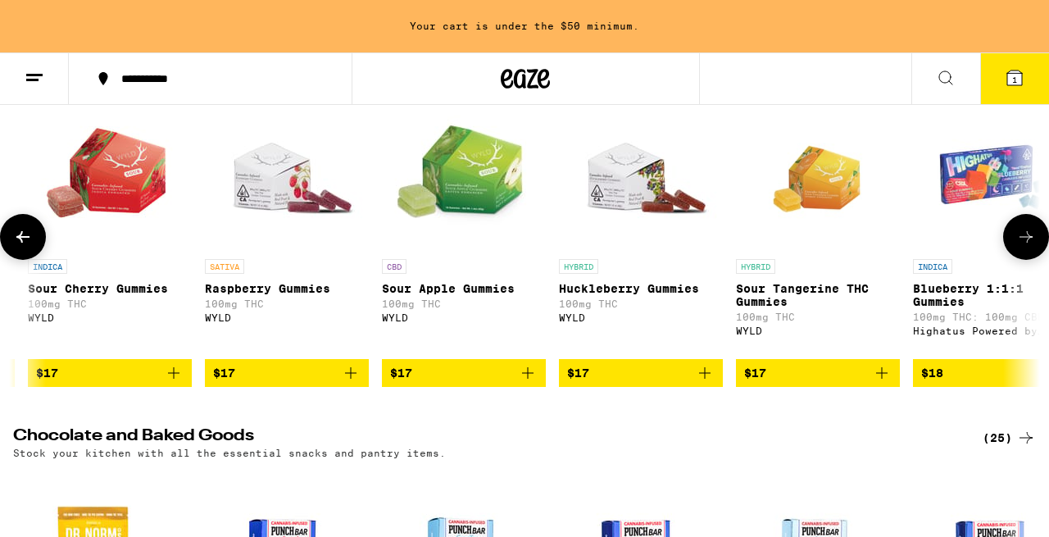
click at [1022, 247] on icon at bounding box center [1026, 237] width 20 height 20
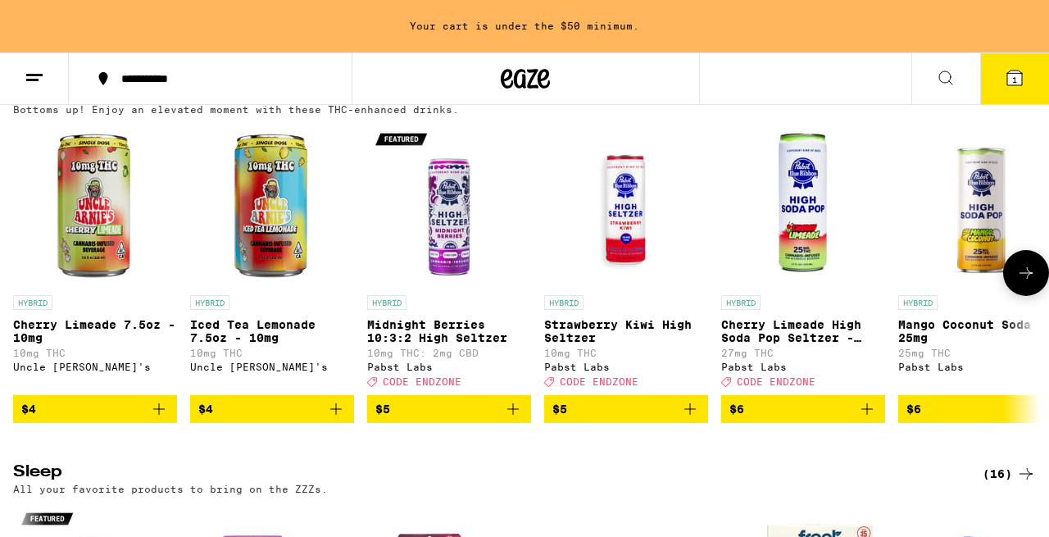
scroll to position [5164, 0]
